Goal: Use online tool/utility: Use online tool/utility

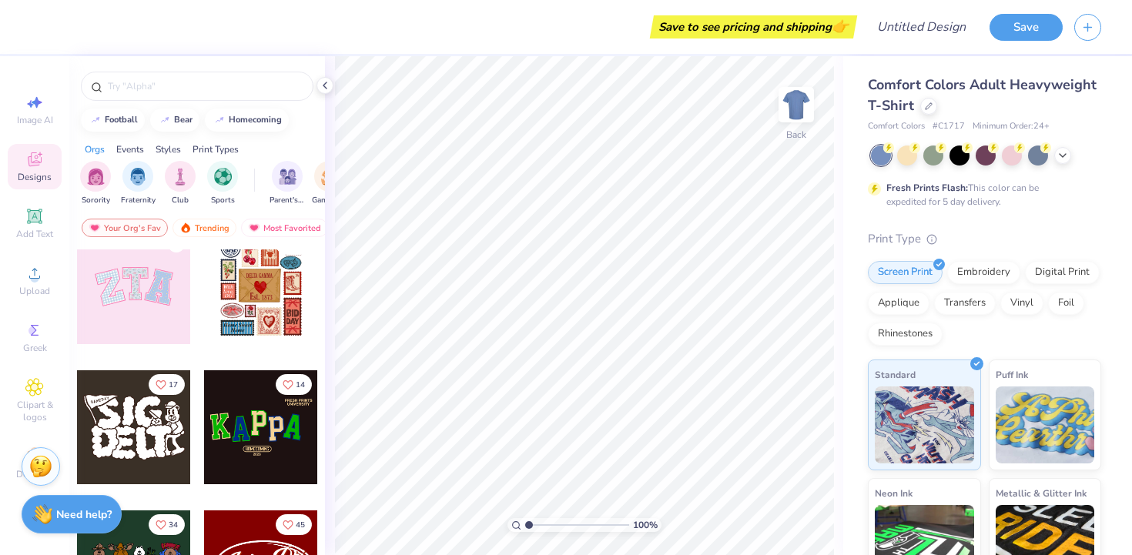
scroll to position [150, 0]
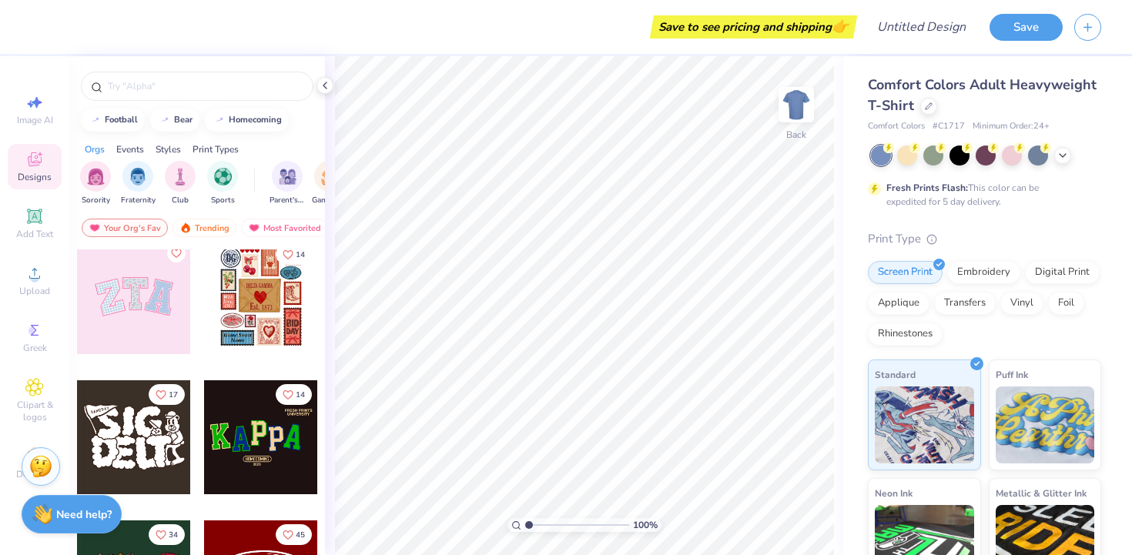
click at [253, 321] on div at bounding box center [261, 297] width 114 height 114
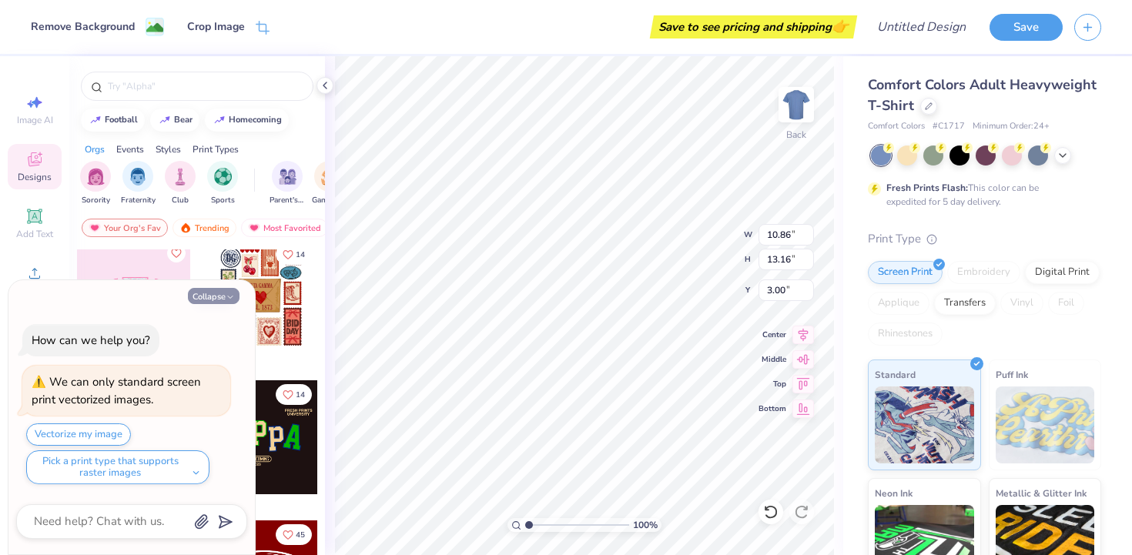
click at [229, 290] on button "Collapse" at bounding box center [214, 296] width 52 height 16
type textarea "x"
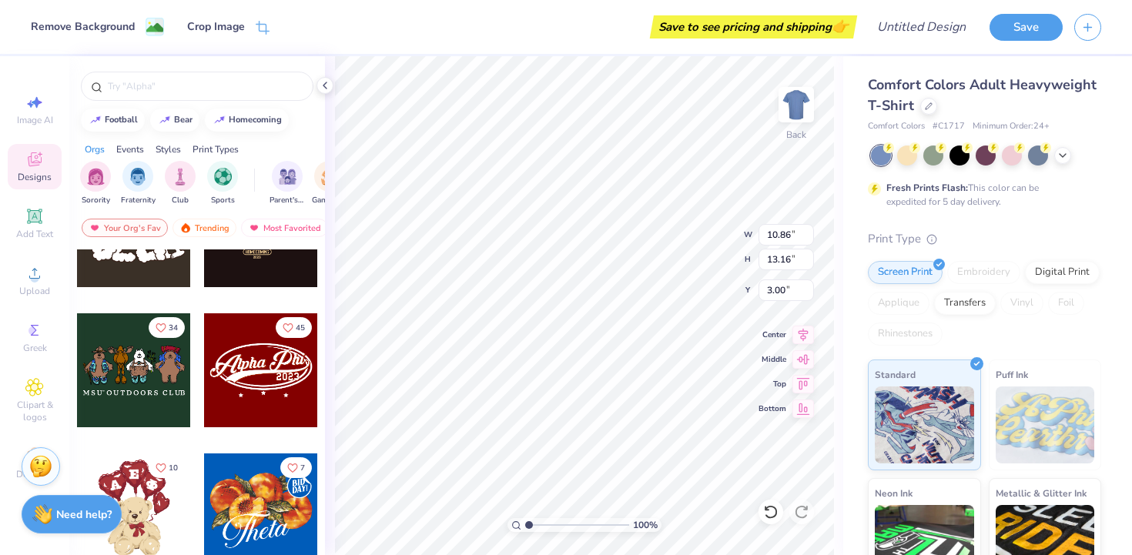
scroll to position [378, 0]
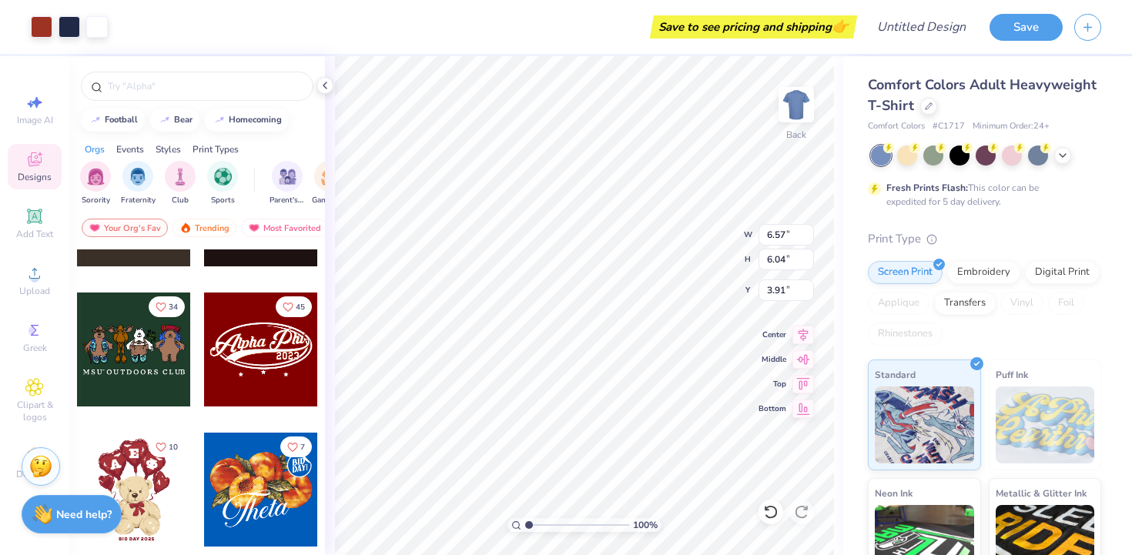
type input "3.91"
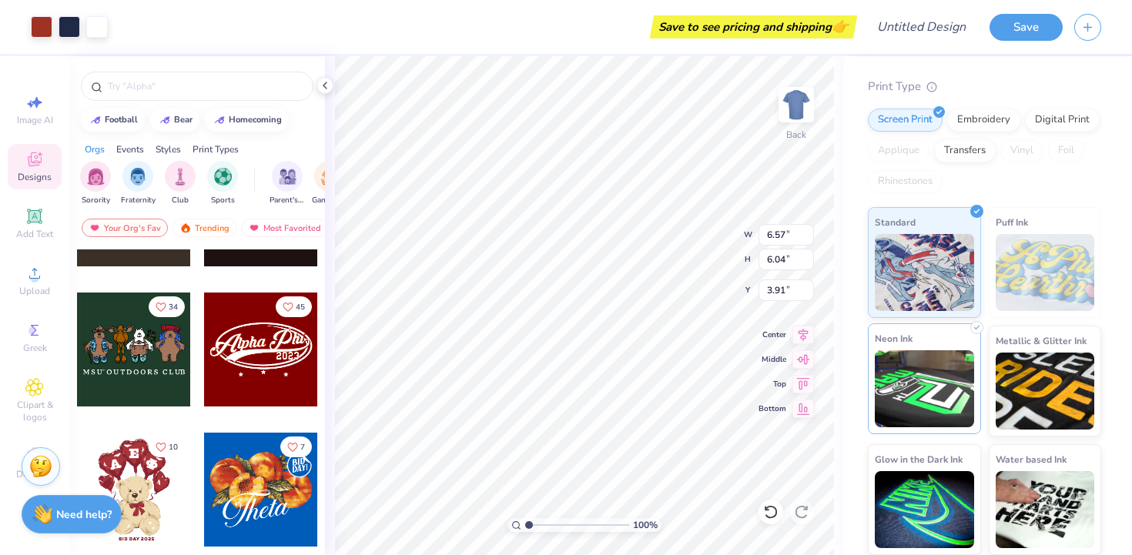
click at [902, 376] on img at bounding box center [924, 388] width 99 height 77
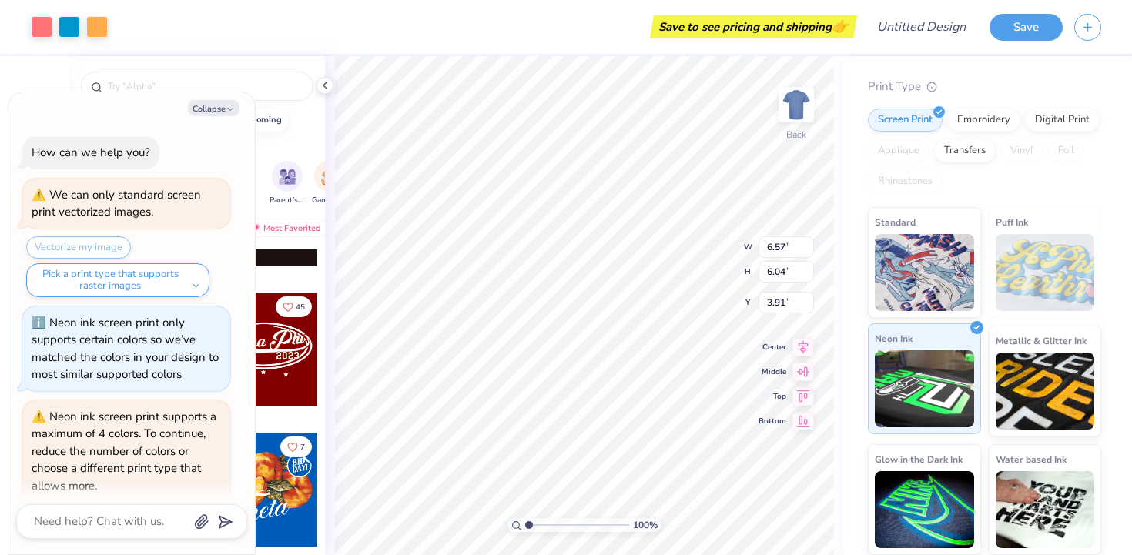
scroll to position [59, 0]
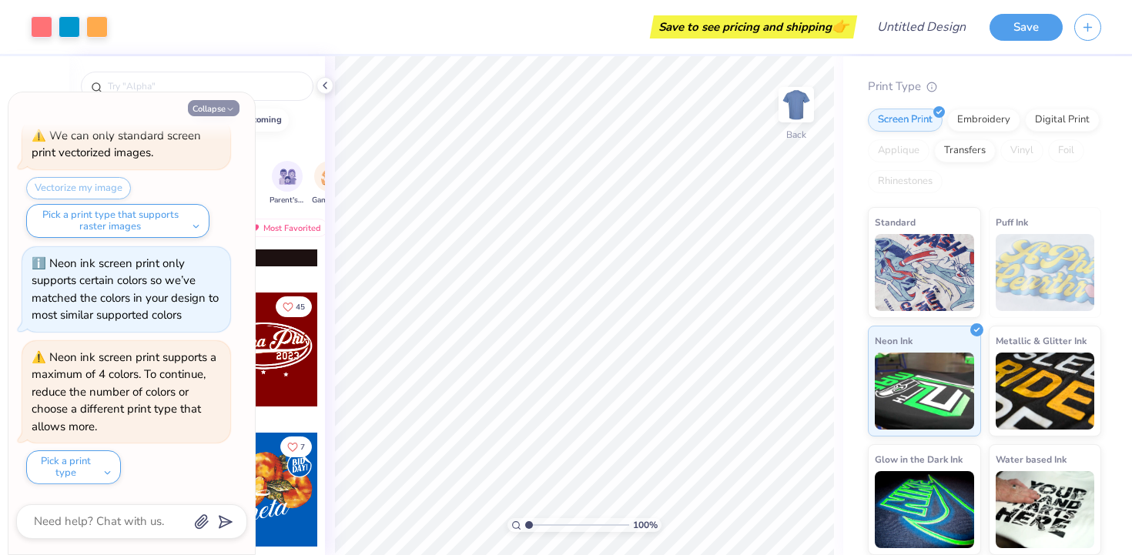
click at [229, 111] on icon "button" at bounding box center [230, 109] width 9 height 9
type textarea "x"
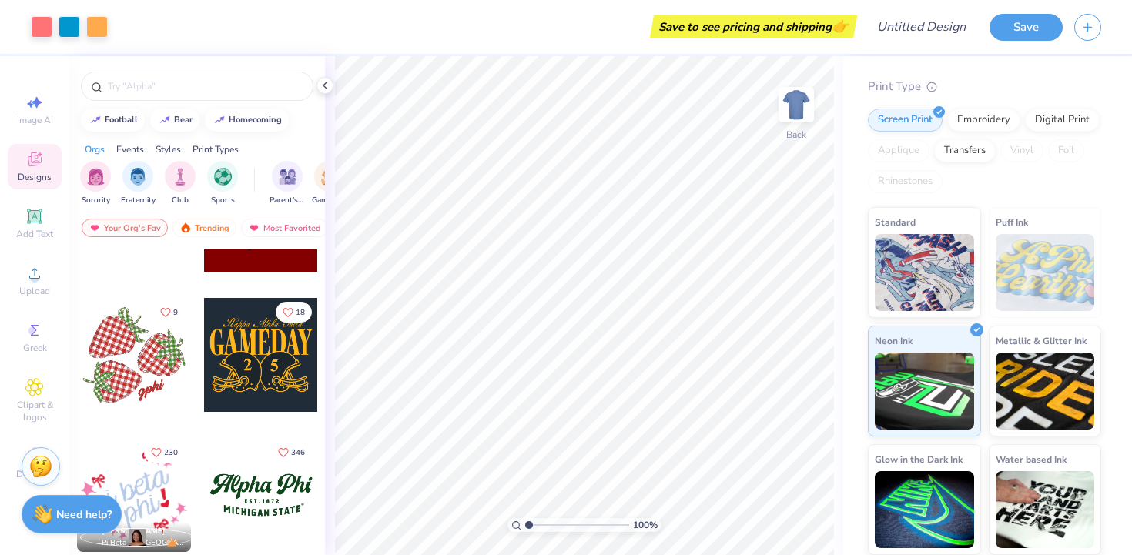
scroll to position [1650, 0]
